Goal: Find specific page/section: Find specific page/section

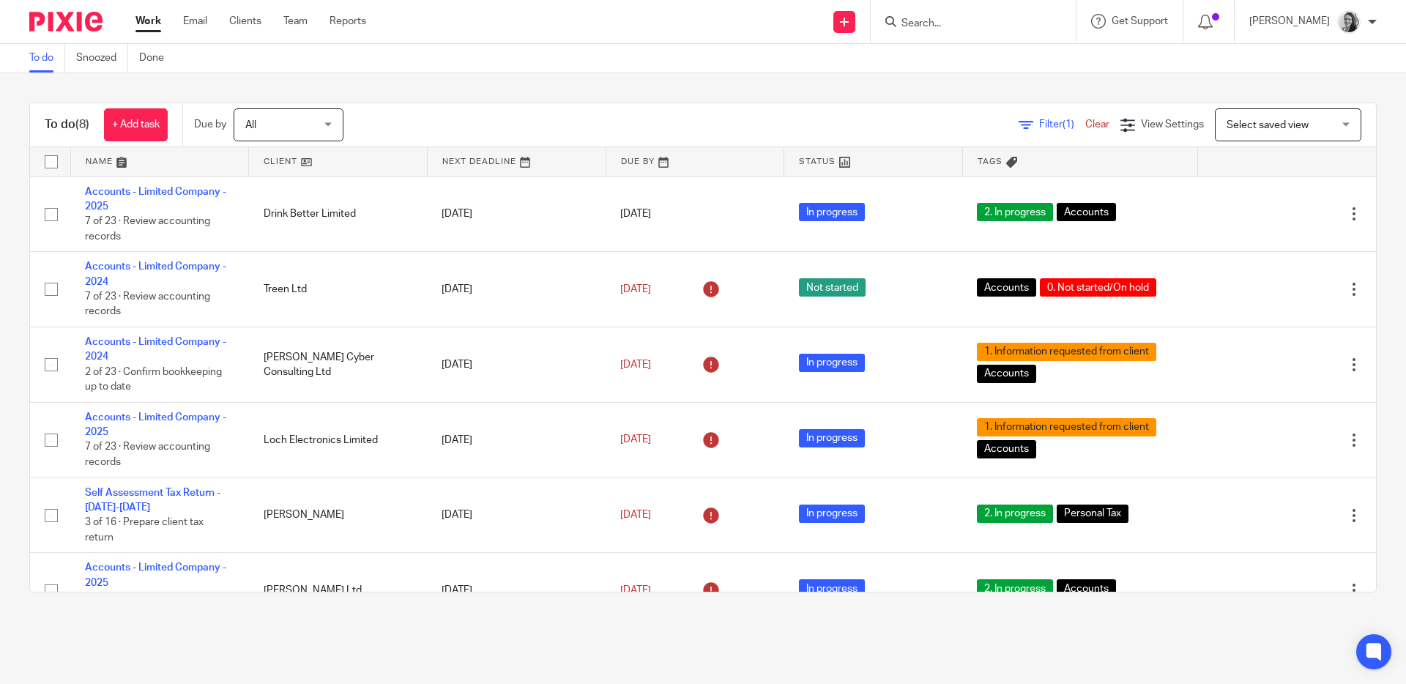
click at [966, 26] on input "Search" at bounding box center [966, 24] width 132 height 13
type input "new town"
click at [1012, 57] on link at bounding box center [1020, 68] width 247 height 45
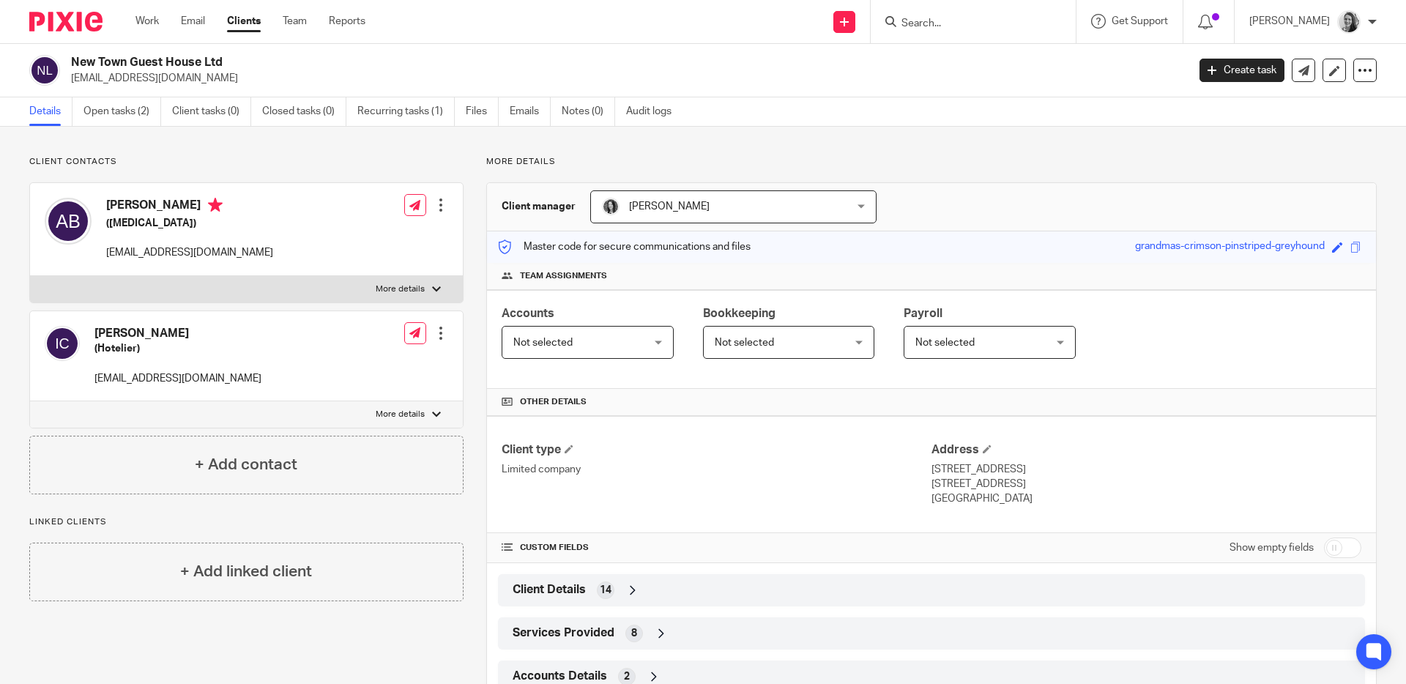
scroll to position [50, 0]
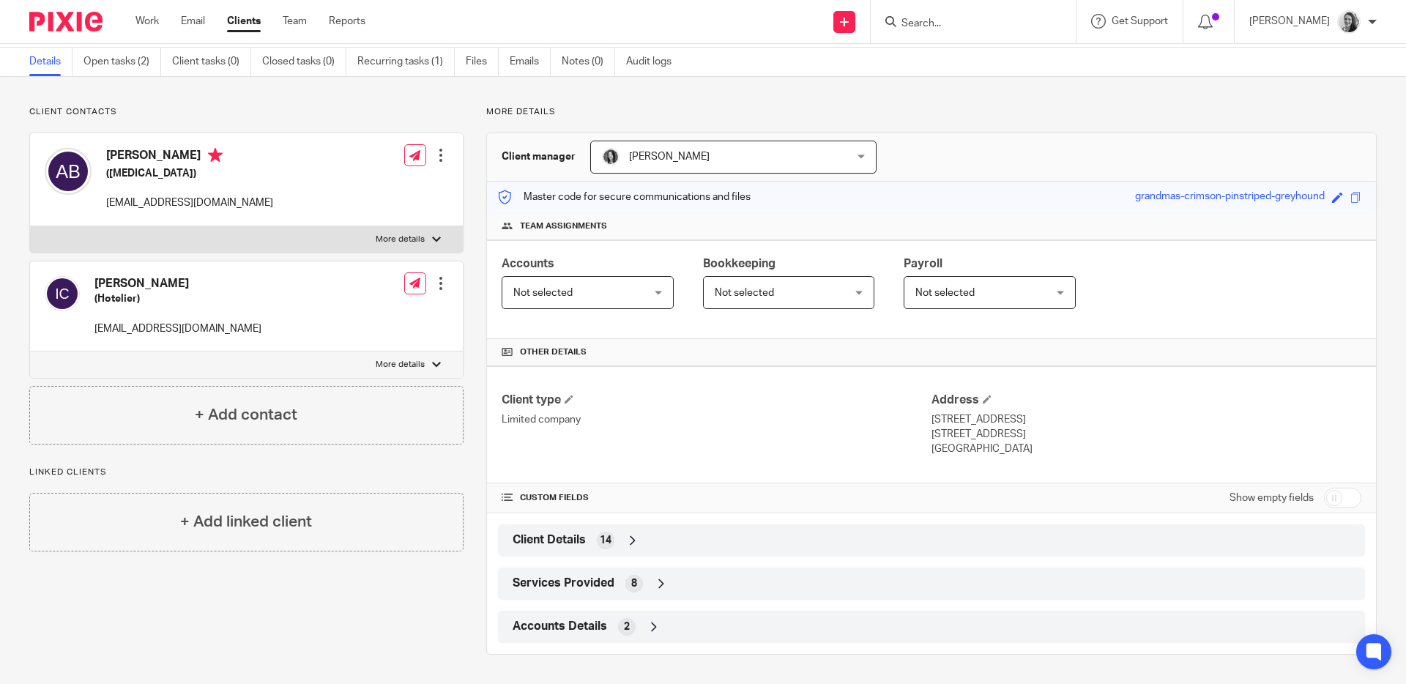
click at [758, 535] on div "Client Details 14" at bounding box center [931, 540] width 845 height 25
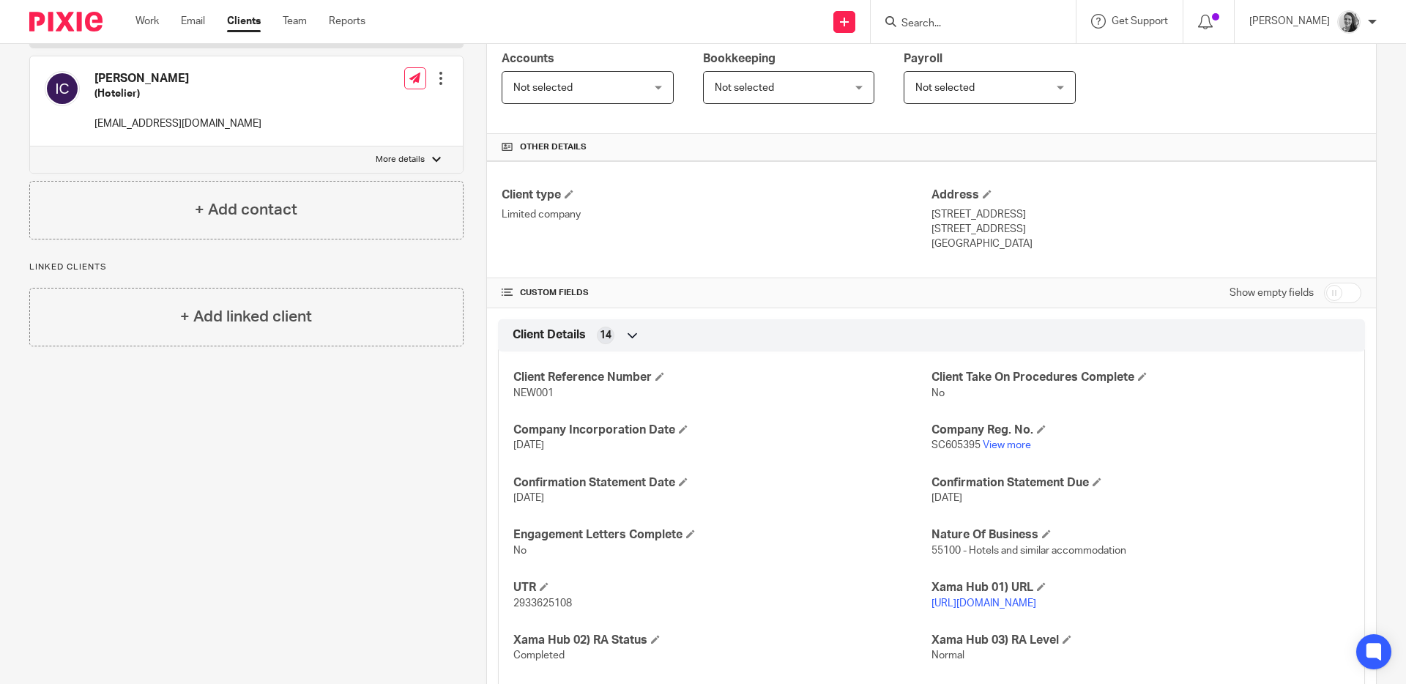
scroll to position [448, 0]
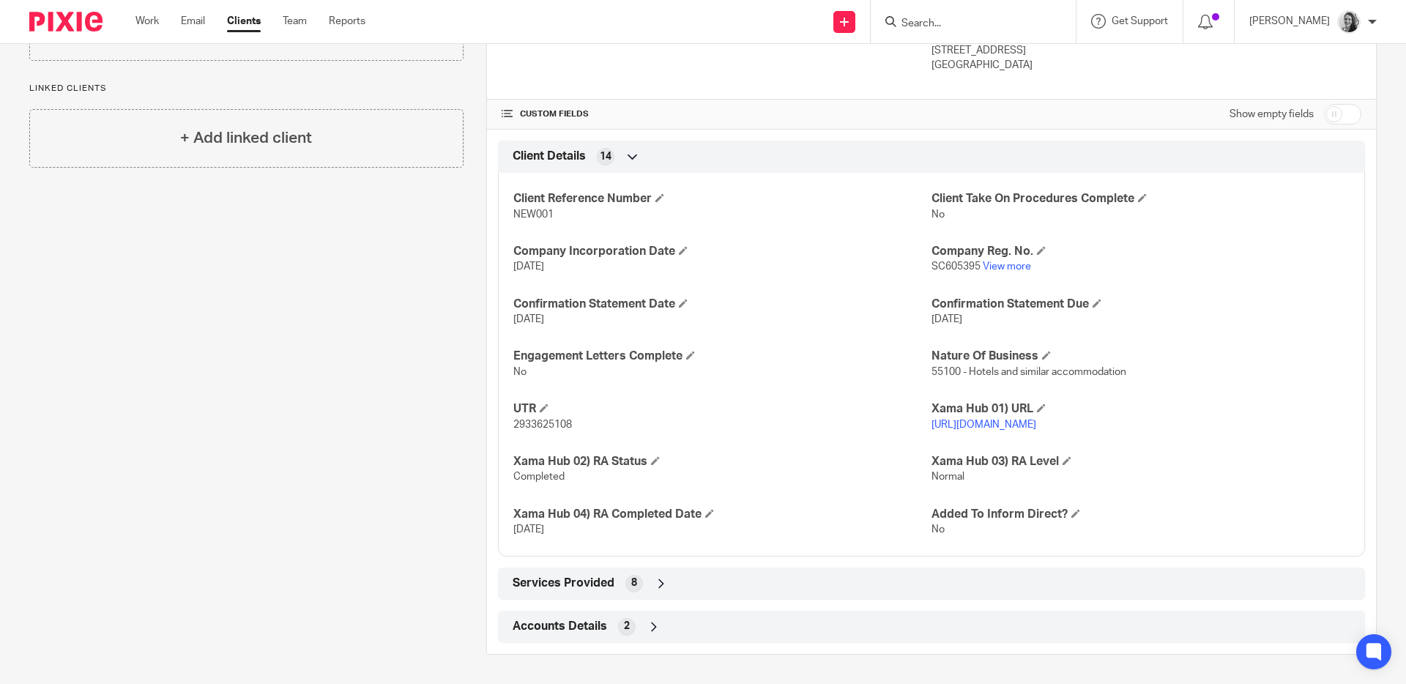
click at [845, 576] on div "Services Provided 8" at bounding box center [931, 583] width 845 height 25
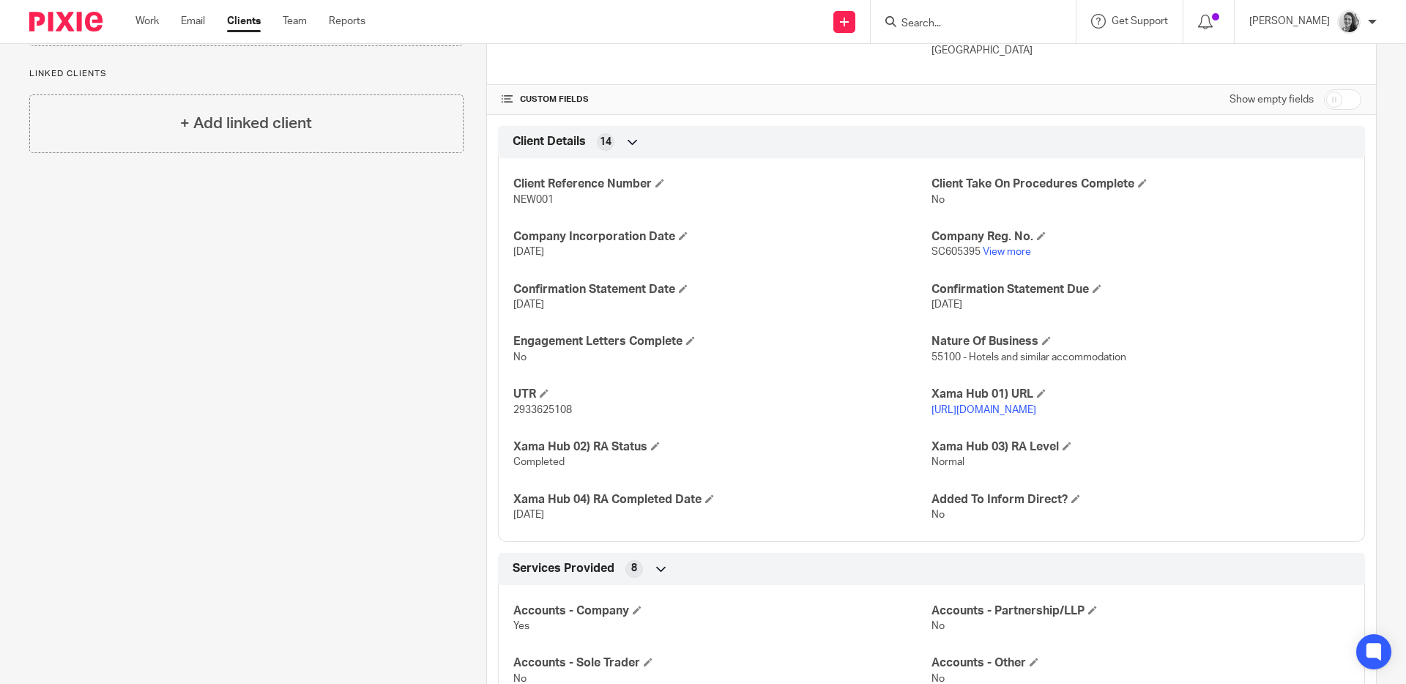
scroll to position [669, 0]
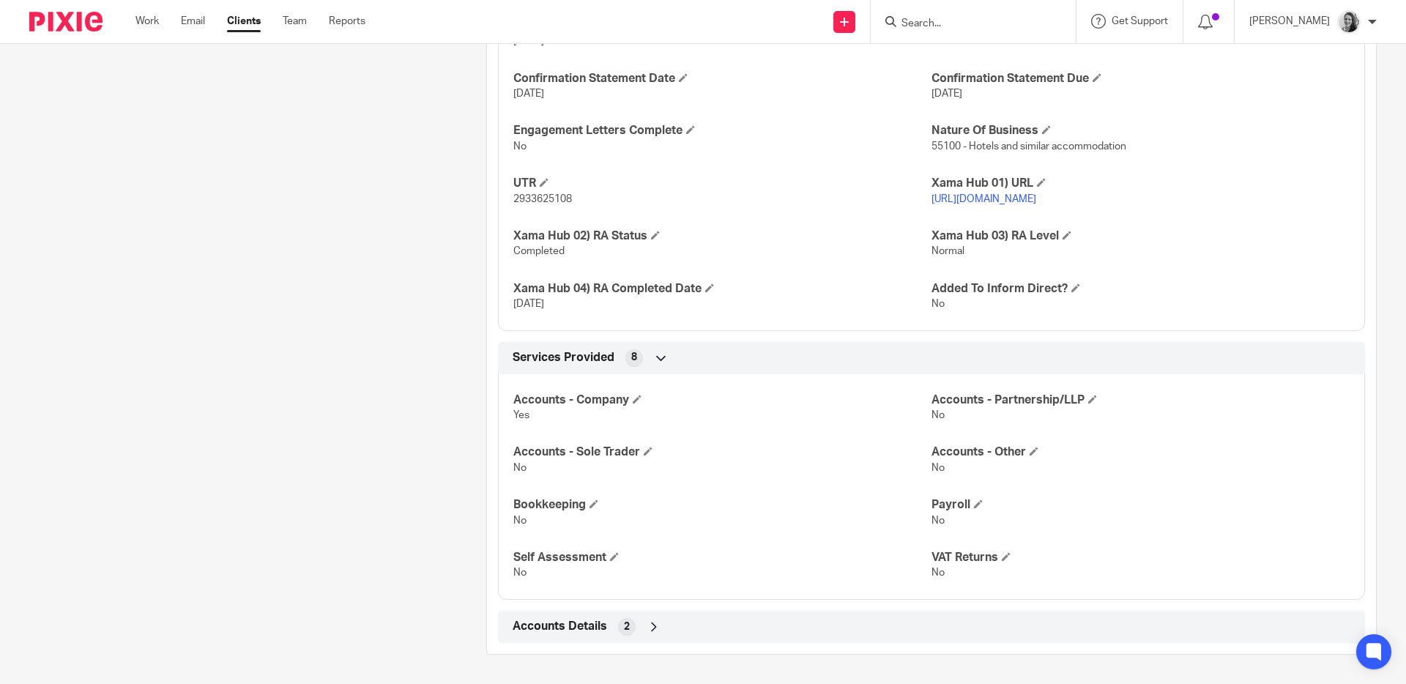
click at [800, 627] on div "Accounts Details 2" at bounding box center [931, 626] width 845 height 25
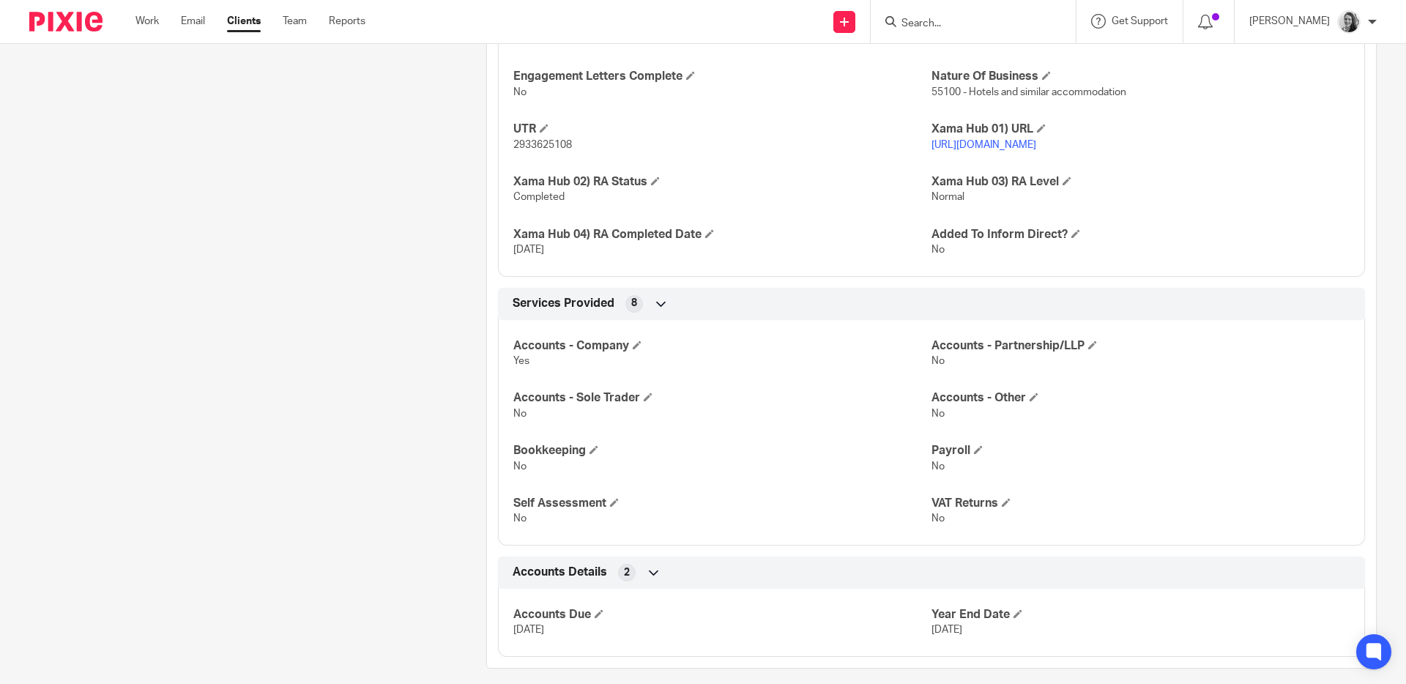
scroll to position [684, 0]
